Goal: Check status: Check status

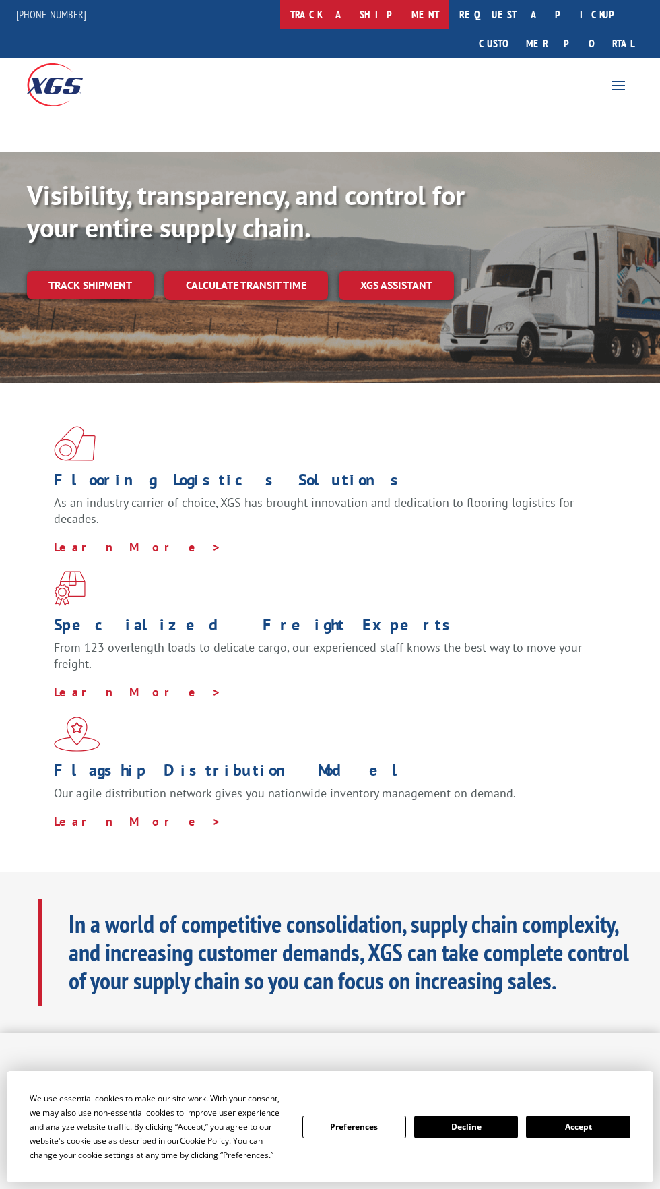
click at [418, 23] on link "track a shipment" at bounding box center [364, 14] width 169 height 29
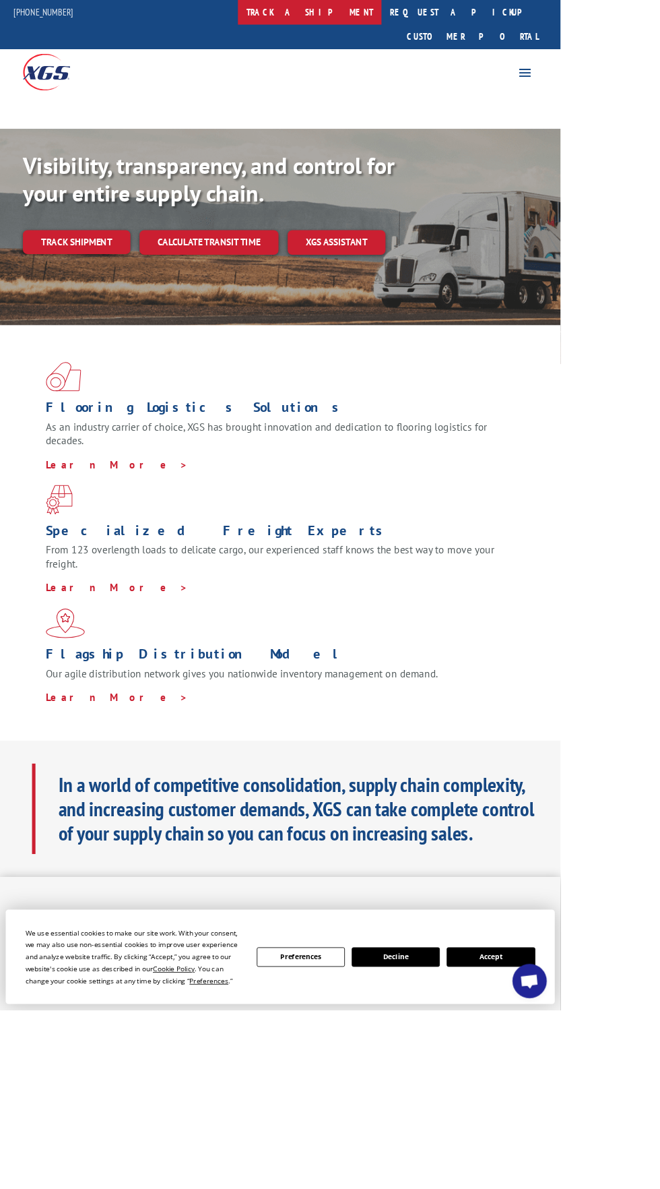
click at [393, 13] on link "track a shipment" at bounding box center [364, 14] width 169 height 29
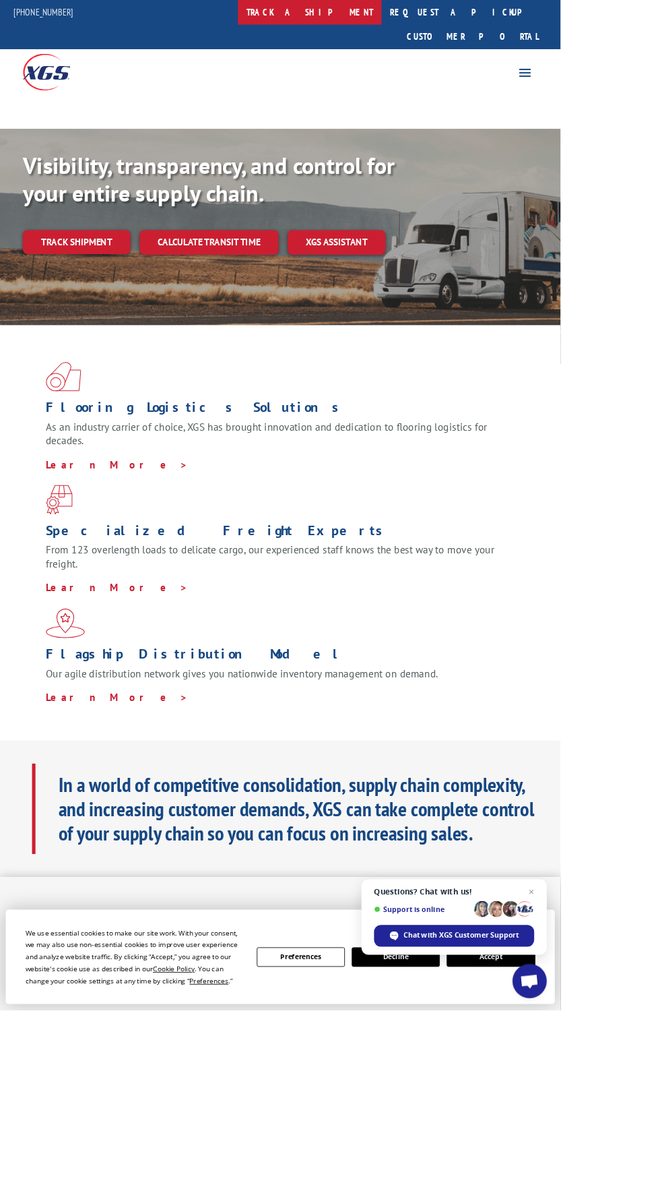
click at [393, 19] on link "track a shipment" at bounding box center [364, 14] width 169 height 29
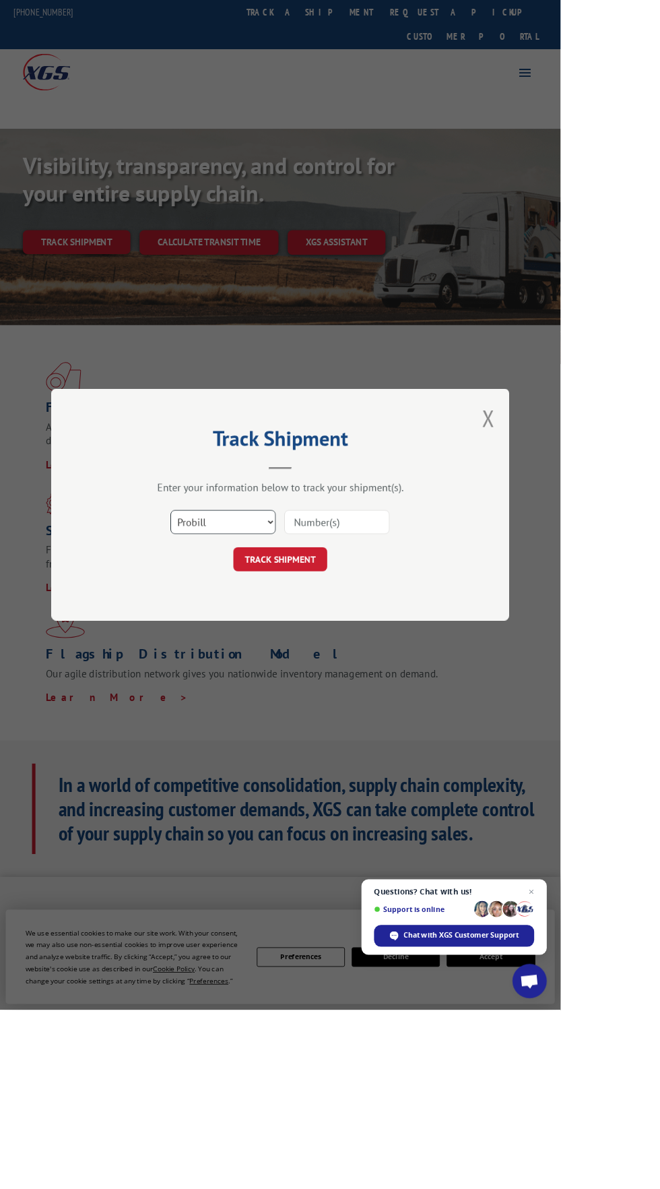
click at [323, 629] on select "Select category... Probill BOL PO" at bounding box center [263, 615] width 124 height 28
select select "po"
click at [259, 629] on select "Select category... Probill BOL PO" at bounding box center [263, 615] width 124 height 28
click at [459, 629] on input at bounding box center [397, 615] width 124 height 28
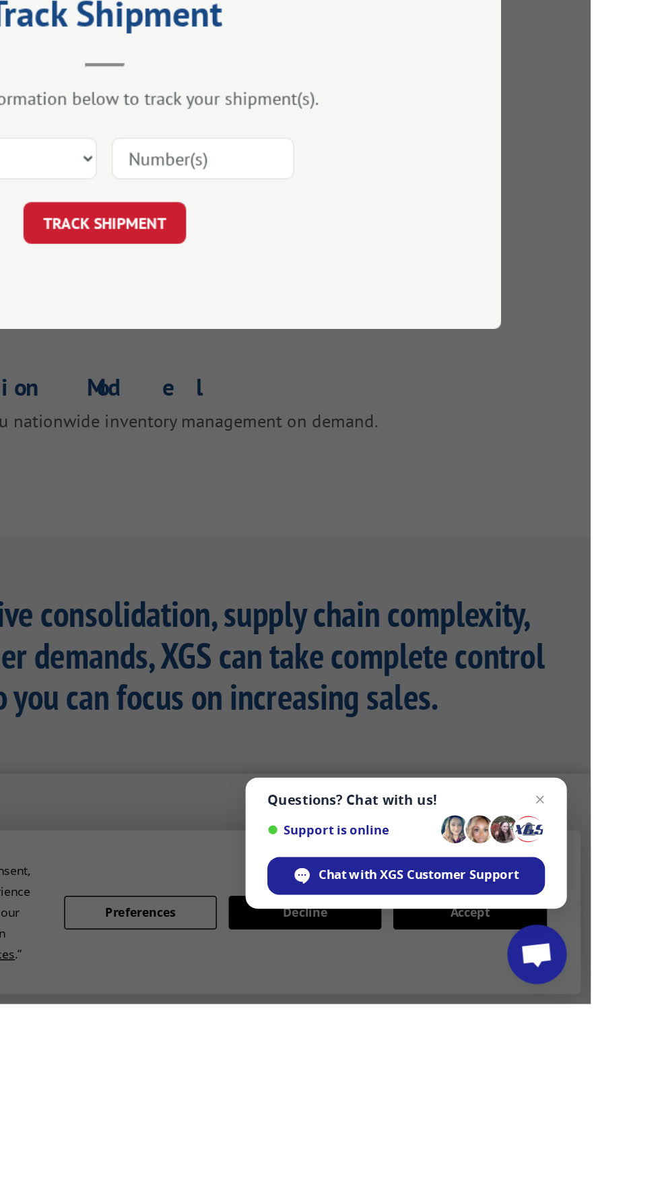
type input "294660895"
click at [385, 673] on button "TRACK SHIPMENT" at bounding box center [330, 659] width 111 height 28
